Goal: Go to known website: Access a specific website the user already knows

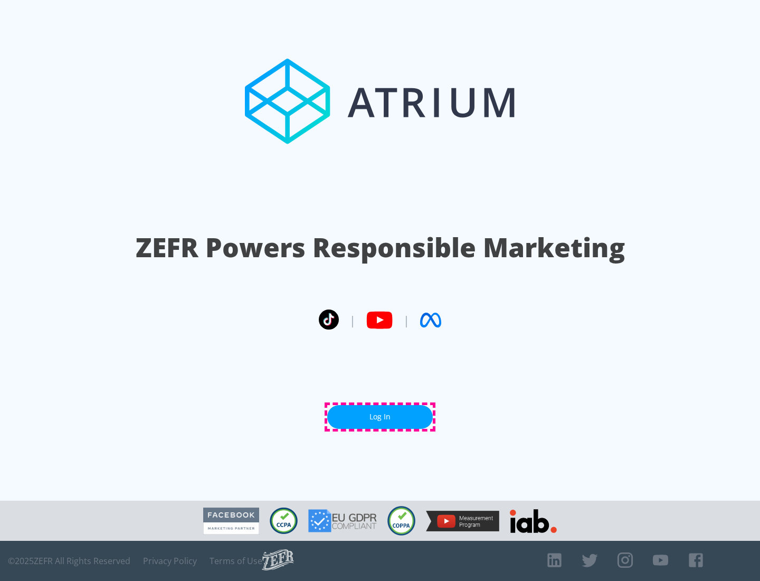
click at [380, 416] on link "Log In" at bounding box center [380, 417] width 106 height 24
